Goal: Task Accomplishment & Management: Use online tool/utility

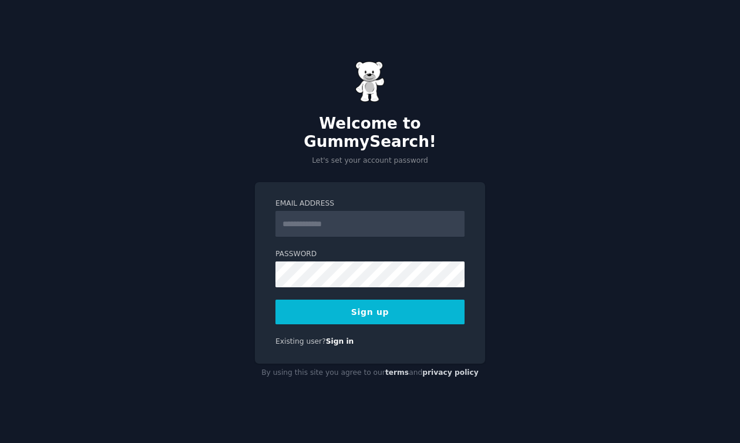
click at [360, 216] on input "Email Address" at bounding box center [370, 224] width 189 height 26
type input "**********"
click at [378, 306] on button "Sign up" at bounding box center [370, 312] width 189 height 25
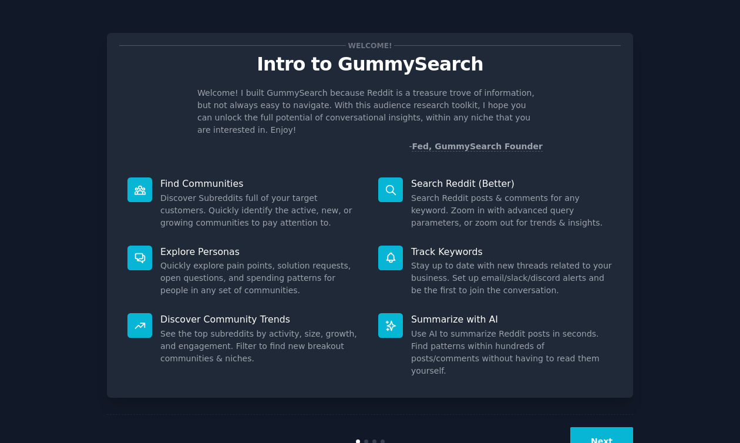
click at [595, 427] on button "Next" at bounding box center [602, 441] width 63 height 29
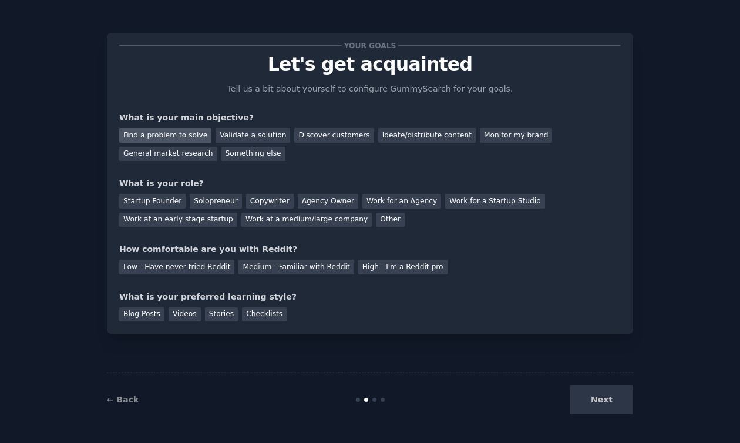
click at [171, 133] on div "Find a problem to solve" at bounding box center [165, 135] width 92 height 15
click at [238, 135] on div "Validate a solution" at bounding box center [253, 135] width 75 height 15
click at [400, 137] on div "Ideate/distribute content" at bounding box center [427, 135] width 98 height 15
click at [199, 202] on div "Solopreneur" at bounding box center [216, 201] width 52 height 15
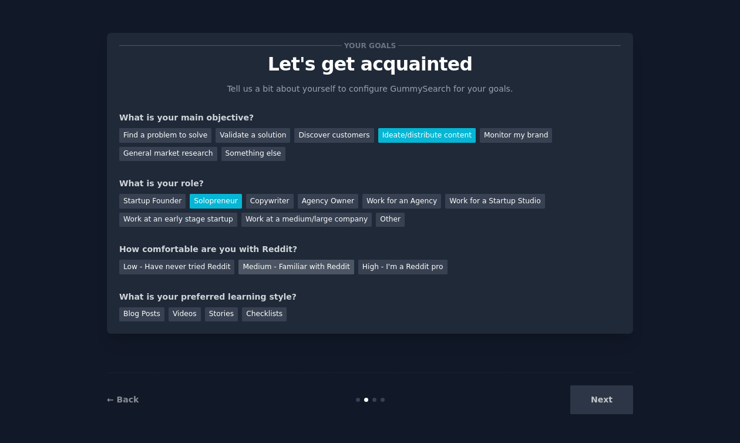
click at [291, 267] on div "Medium - Familiar with Reddit" at bounding box center [296, 267] width 115 height 15
click at [224, 316] on div "Stories" at bounding box center [221, 314] width 33 height 15
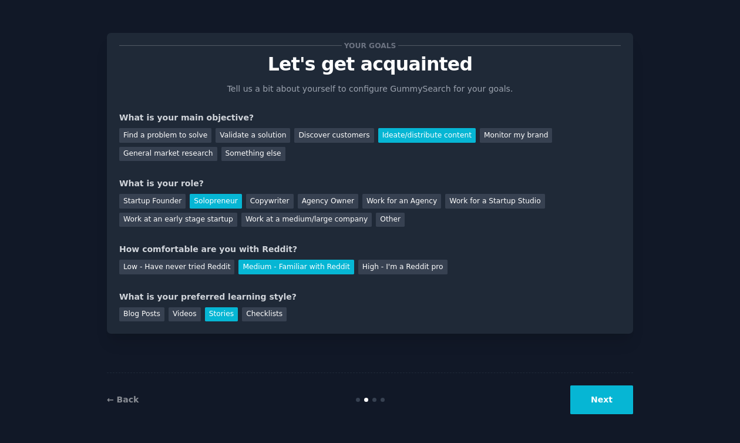
click at [603, 398] on button "Next" at bounding box center [602, 399] width 63 height 29
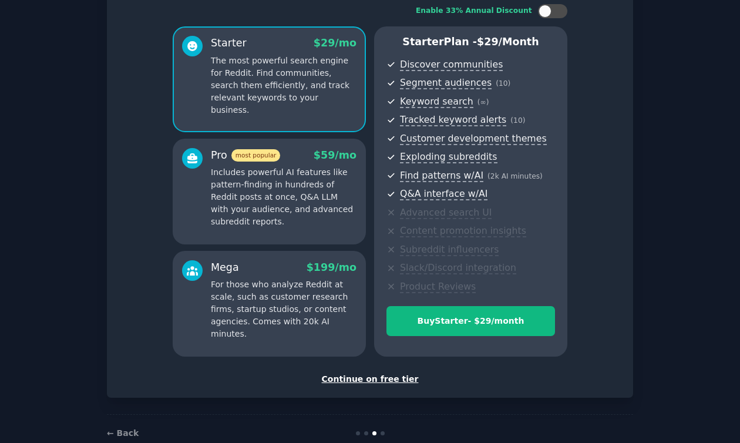
click at [374, 383] on div "Continue on free tier" at bounding box center [370, 379] width 502 height 12
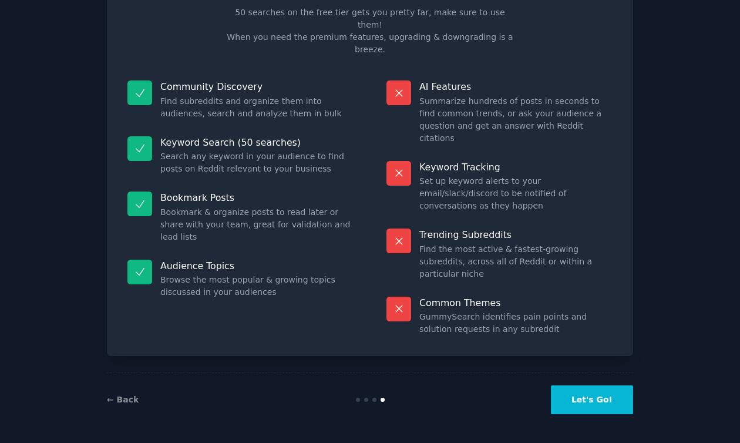
scroll to position [15, 0]
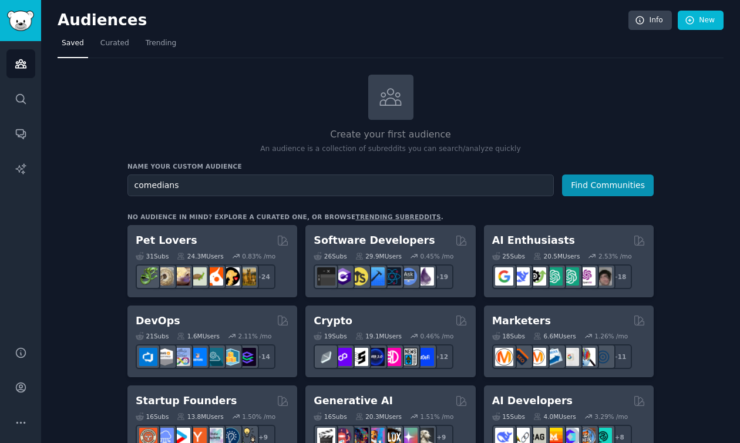
type input "comedians"
click at [562, 175] on button "Find Communities" at bounding box center [608, 186] width 92 height 22
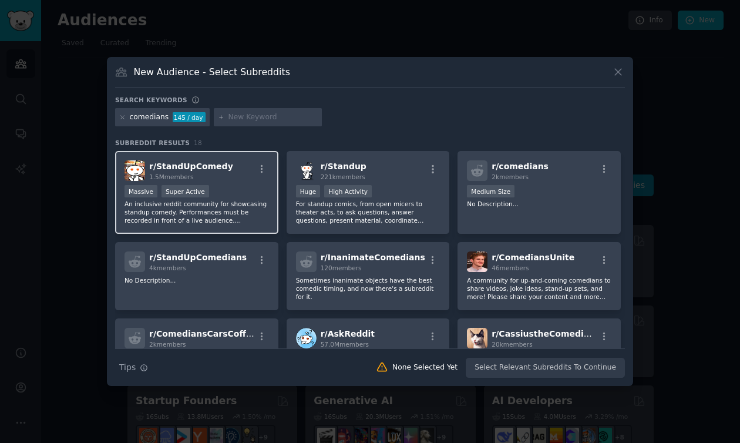
click at [179, 163] on span "r/ StandUpComedy" at bounding box center [191, 166] width 84 height 9
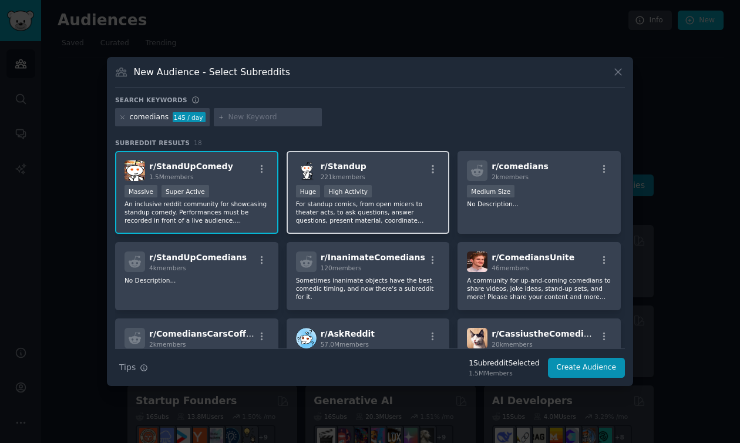
click at [358, 166] on span "r/ Standup" at bounding box center [344, 166] width 46 height 9
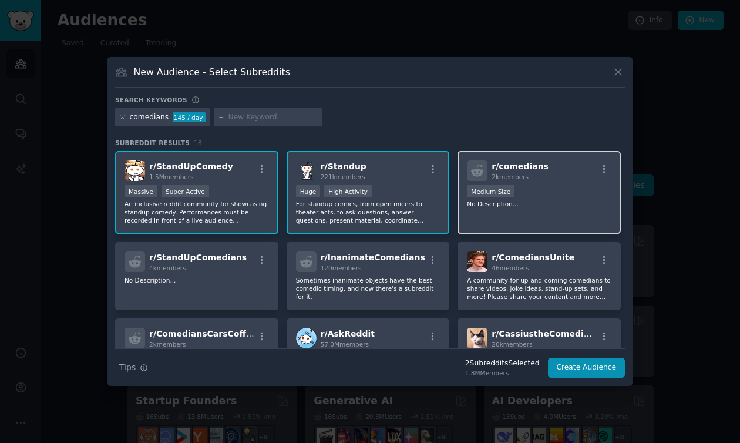
click at [524, 166] on span "r/ comedians" at bounding box center [520, 166] width 57 height 9
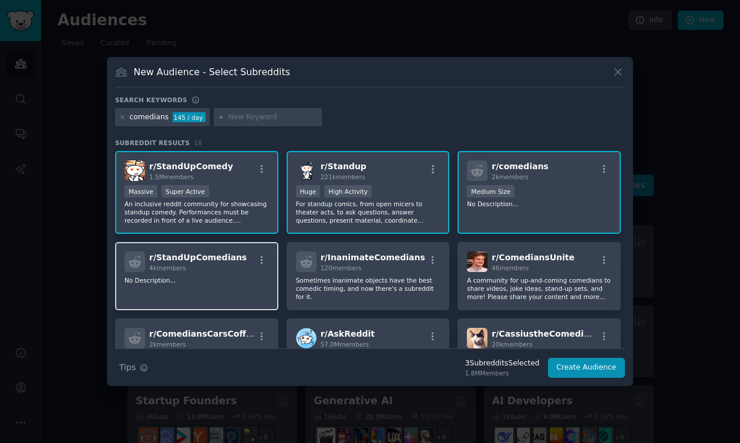
click at [215, 270] on div "4k members" at bounding box center [198, 268] width 98 height 8
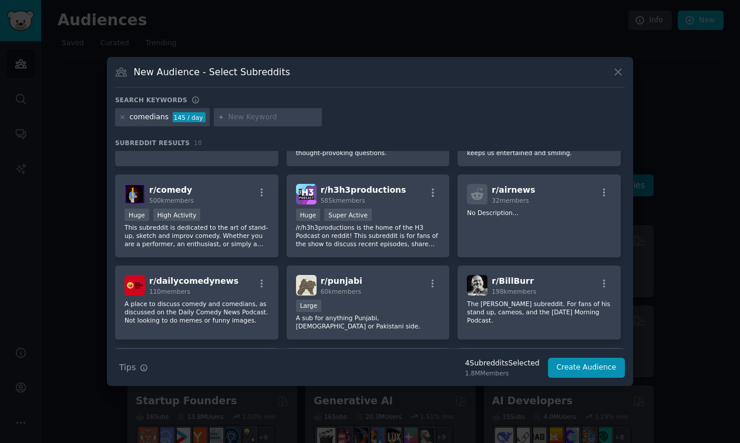
scroll to position [227, 0]
click at [252, 120] on input "text" at bounding box center [273, 117] width 89 height 11
type input "standup"
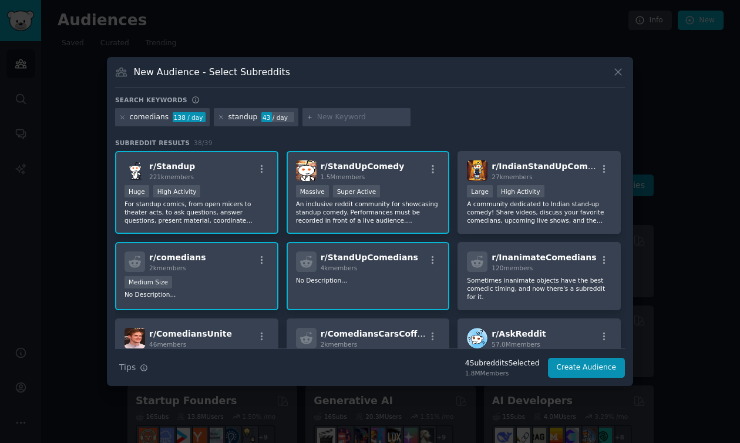
click at [330, 211] on p "An inclusive reddit community for showcasing standup comedy. Performances must …" at bounding box center [368, 212] width 145 height 25
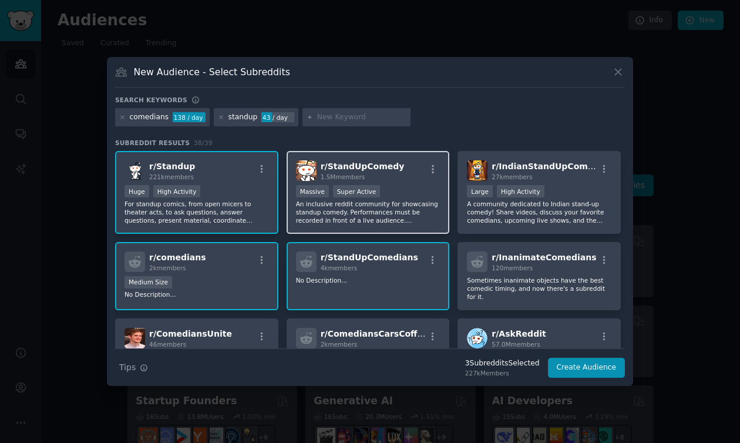
click at [330, 211] on p "An inclusive reddit community for showcasing standup comedy. Performances must …" at bounding box center [368, 212] width 145 height 25
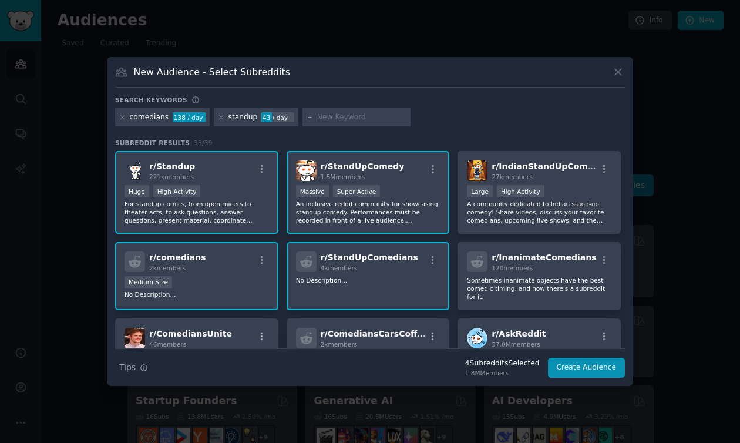
click at [341, 212] on p "An inclusive reddit community for showcasing standup comedy. Performances must …" at bounding box center [368, 212] width 145 height 25
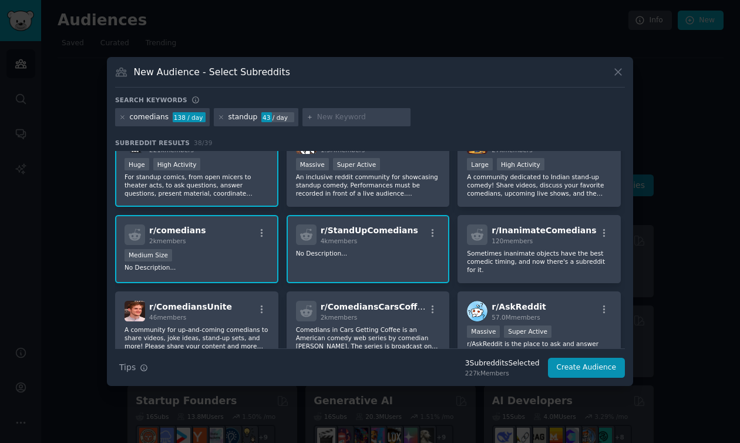
scroll to position [31, 0]
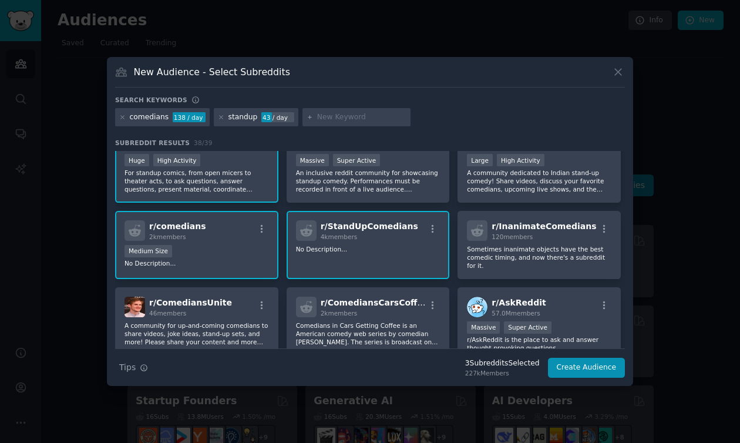
click at [210, 251] on div "Medium Size" at bounding box center [197, 252] width 145 height 15
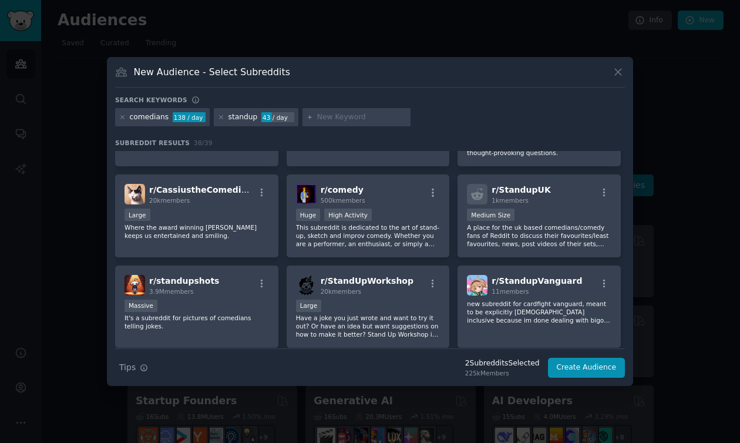
scroll to position [227, 0]
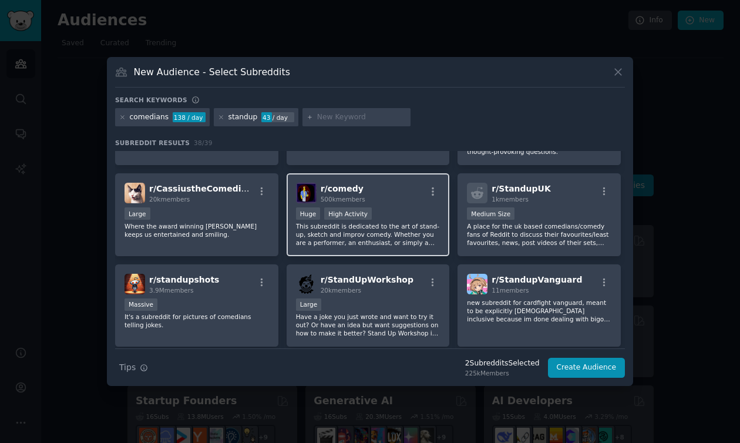
click at [383, 232] on p "This subreddit is dedicated to the art of stand-up, sketch and improv comedy. W…" at bounding box center [368, 234] width 145 height 25
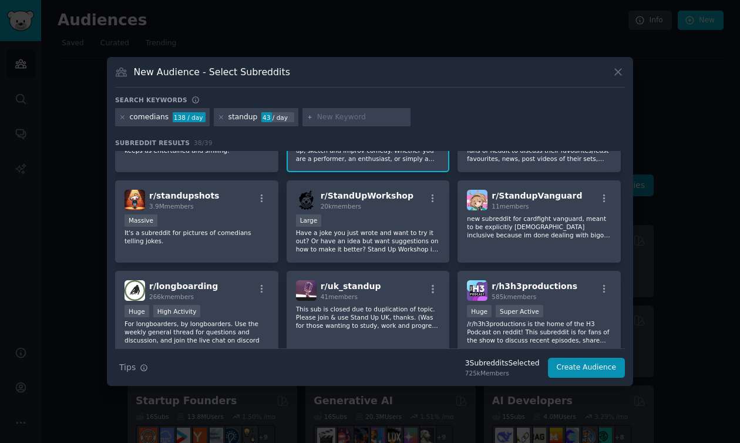
scroll to position [313, 0]
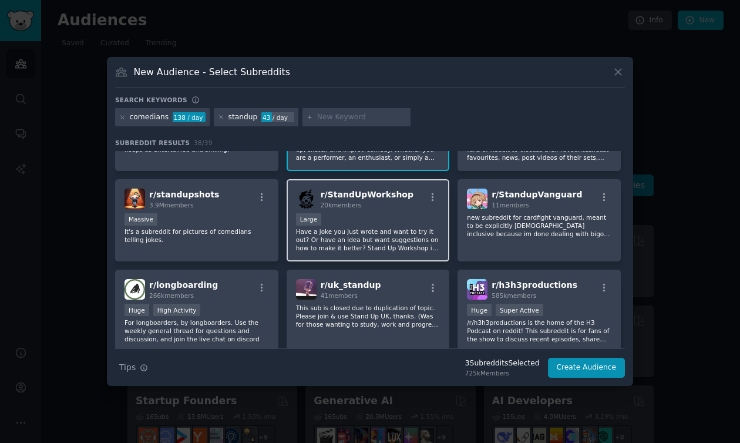
click at [383, 230] on p "Have a joke you just wrote and want to try it out? Or have an idea but want sug…" at bounding box center [368, 239] width 145 height 25
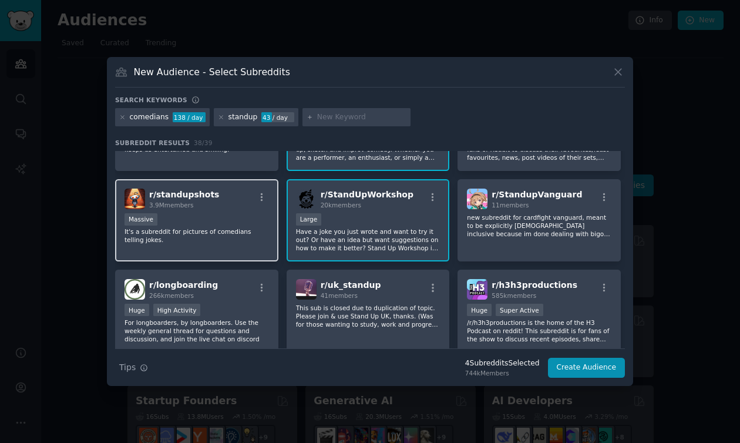
click at [230, 239] on p "It's a subreddit for pictures of comedians telling jokes." at bounding box center [197, 235] width 145 height 16
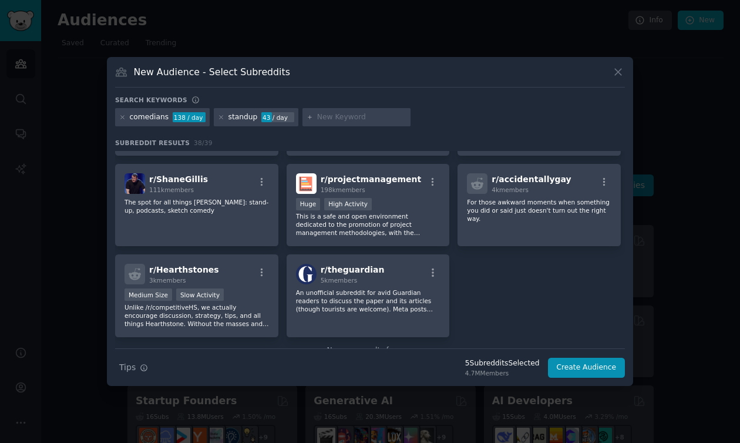
scroll to position [970, 0]
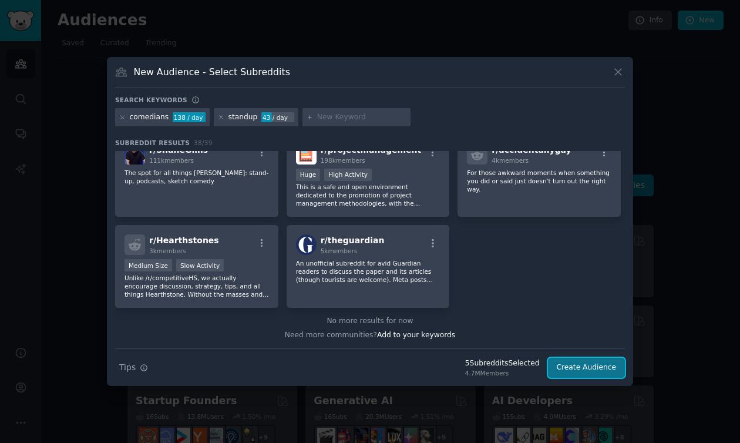
click at [591, 367] on button "Create Audience" at bounding box center [587, 368] width 78 height 20
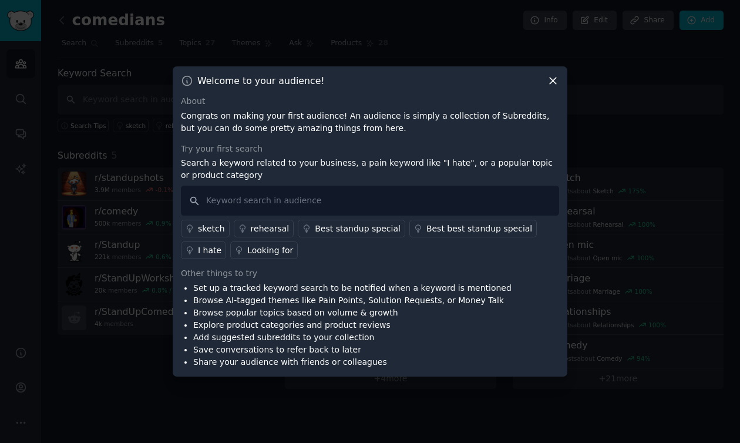
click at [205, 251] on div "I hate" at bounding box center [210, 250] width 24 height 12
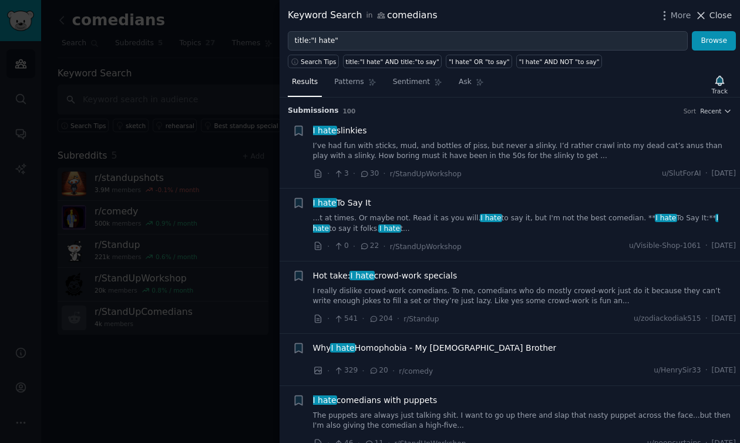
click at [714, 15] on span "Close" at bounding box center [721, 15] width 22 height 12
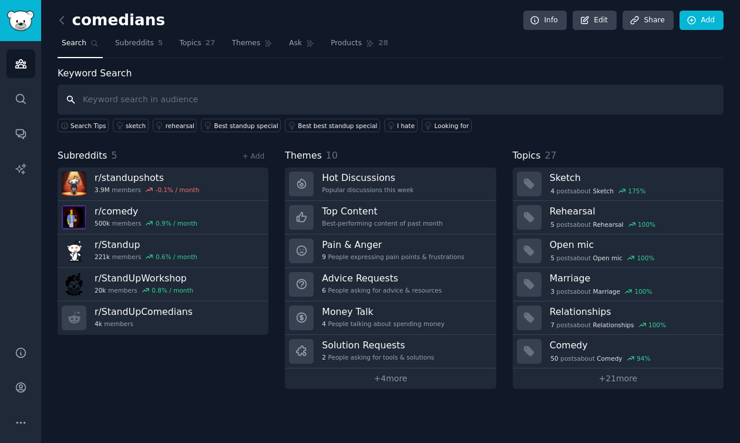
click at [160, 97] on input "text" at bounding box center [391, 100] width 666 height 30
type input "tools to share my availabilities"
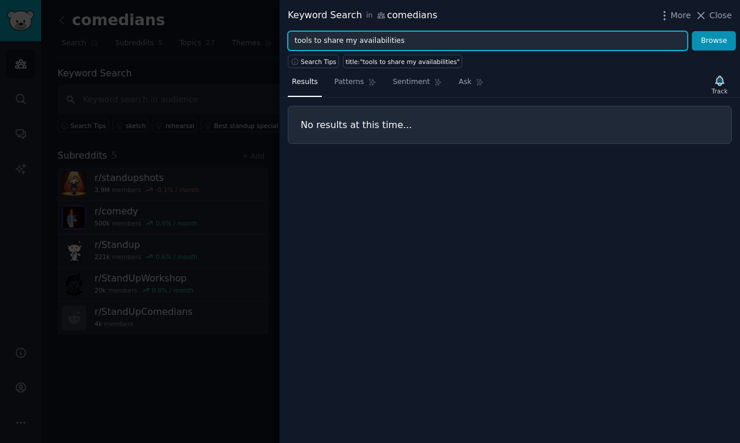
drag, startPoint x: 354, startPoint y: 43, endPoint x: 269, endPoint y: 40, distance: 85.2
click at [269, 41] on div "Keyword Search in comedians More Close tools to share my availabilities Browse …" at bounding box center [370, 221] width 740 height 443
click at [692, 31] on button "Browse" at bounding box center [714, 41] width 44 height 20
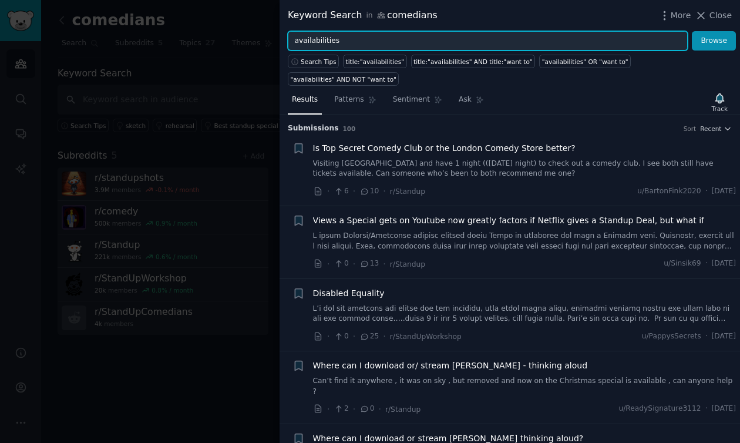
drag, startPoint x: 350, startPoint y: 42, endPoint x: 283, endPoint y: 41, distance: 67.0
click at [283, 41] on div "availabilities Browse" at bounding box center [510, 41] width 461 height 20
type input "show list"
click at [692, 31] on button "Browse" at bounding box center [714, 41] width 44 height 20
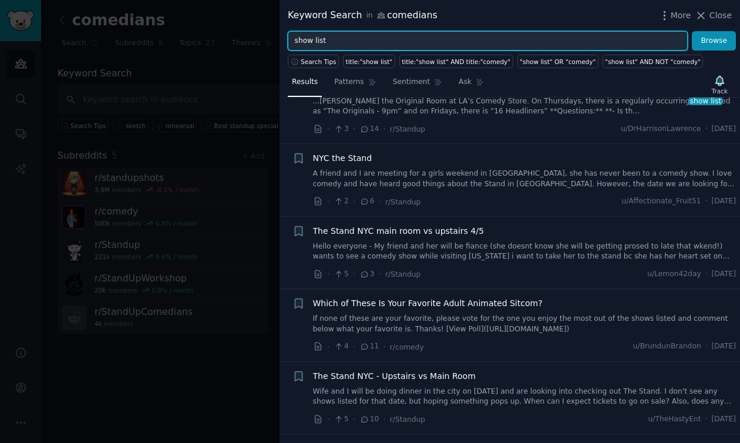
scroll to position [174, 0]
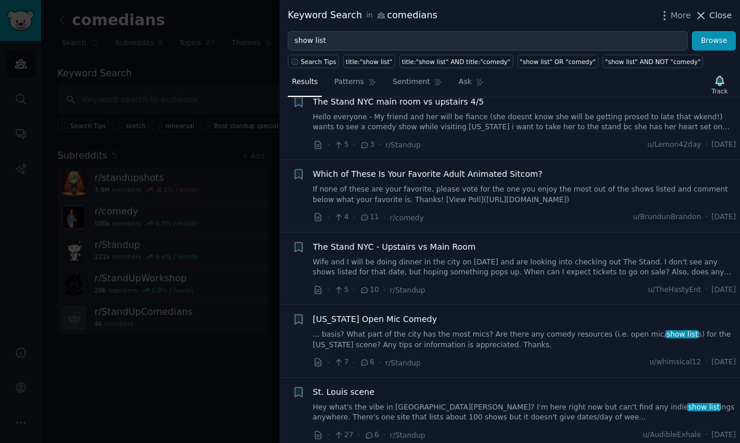
click at [722, 11] on span "Close" at bounding box center [721, 15] width 22 height 12
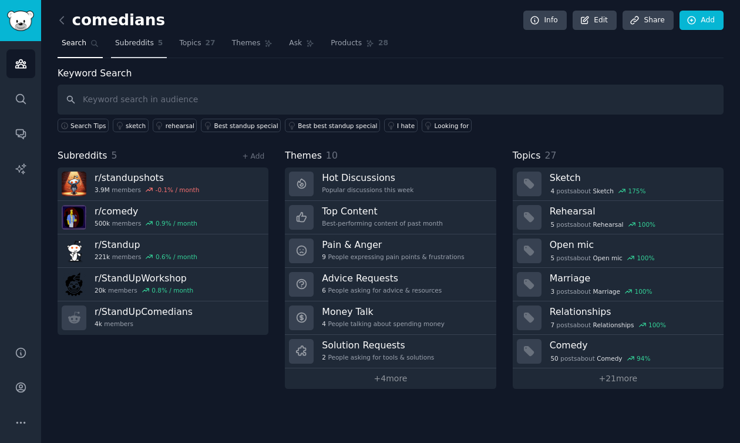
click at [124, 47] on span "Subreddits" at bounding box center [134, 43] width 39 height 11
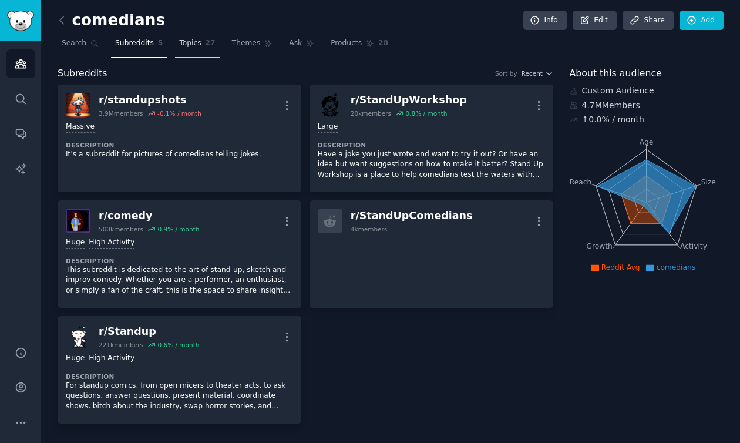
click at [184, 49] on link "Topics 27" at bounding box center [197, 46] width 44 height 24
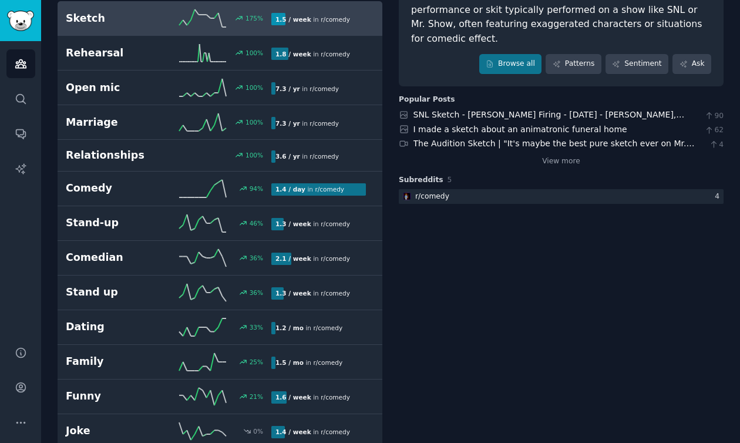
scroll to position [132, 0]
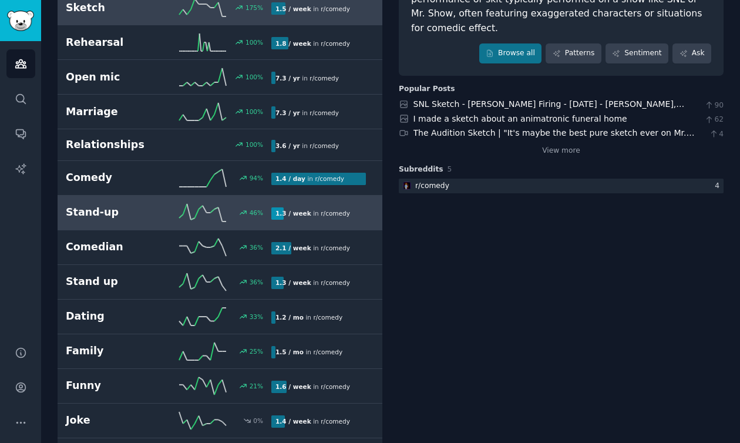
click at [145, 216] on h2 "Stand-up" at bounding box center [117, 212] width 103 height 15
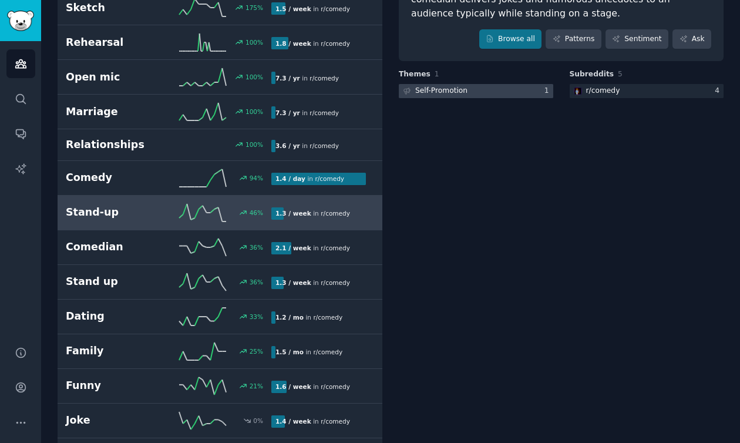
click at [480, 91] on div at bounding box center [476, 91] width 155 height 15
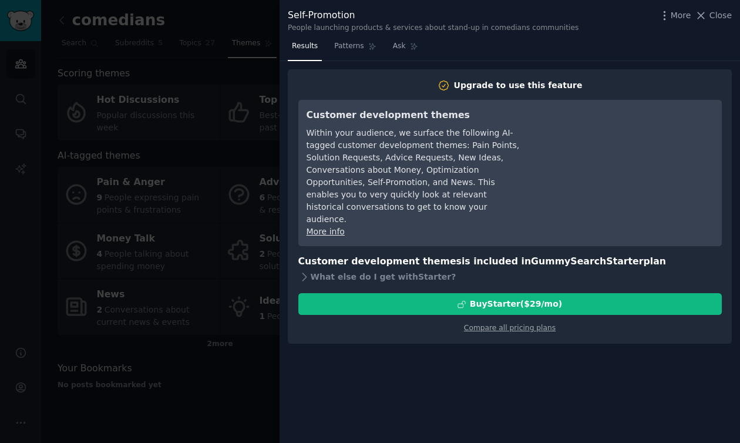
click at [183, 110] on div at bounding box center [370, 221] width 740 height 443
